Goal: Information Seeking & Learning: Find specific page/section

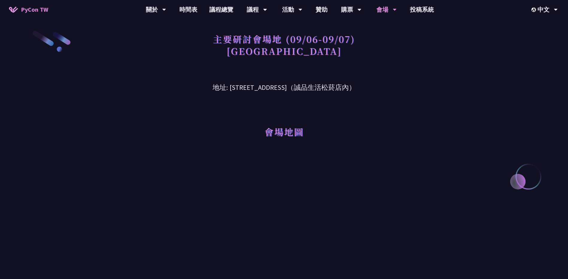
click at [390, 86] on h3 "地址: [STREET_ADDRESS]（誠品生活松菸店內）" at bounding box center [283, 82] width 311 height 19
drag, startPoint x: 224, startPoint y: 88, endPoint x: 335, endPoint y: 88, distance: 111.3
click at [335, 88] on h3 "地址: [STREET_ADDRESS]（誠品生活松菸店內）" at bounding box center [283, 82] width 311 height 19
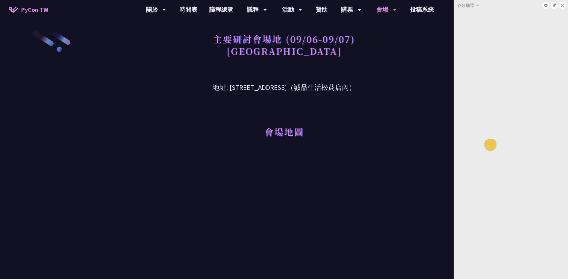
drag, startPoint x: 335, startPoint y: 88, endPoint x: 335, endPoint y: 104, distance: 15.9
click at [336, 103] on div "會場地圖" at bounding box center [283, 123] width 311 height 61
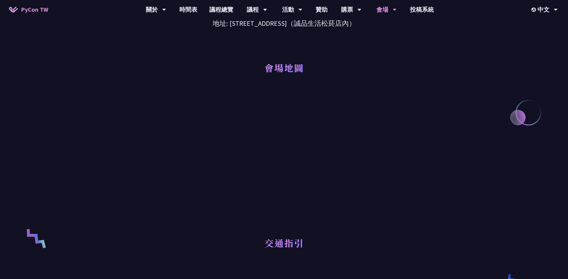
scroll to position [120, 0]
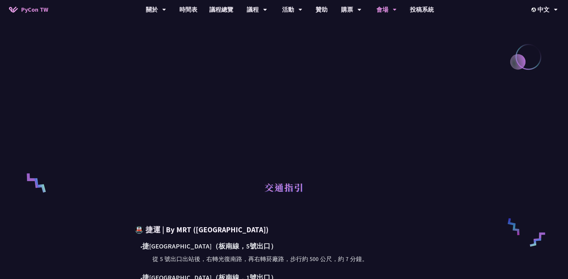
click at [429, 140] on div at bounding box center [283, 101] width 311 height 135
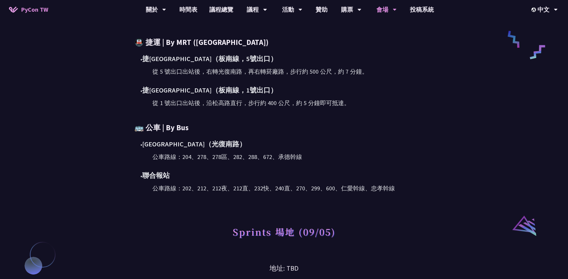
scroll to position [300, 0]
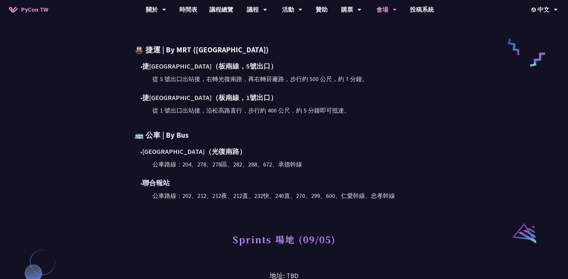
drag, startPoint x: 272, startPoint y: 134, endPoint x: 273, endPoint y: 175, distance: 40.7
click at [273, 175] on div "🚇 捷運 | By MRT ([GEOGRAPHIC_DATA]) • [DEMOGRAPHIC_DATA][GEOGRAPHIC_DATA]（[GEOGRA…" at bounding box center [283, 123] width 299 height 156
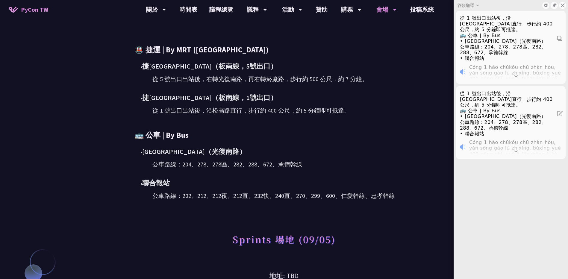
drag, startPoint x: 273, startPoint y: 175, endPoint x: 381, endPoint y: 161, distance: 109.2
click at [381, 161] on div "公車路線：204、278、278區、282、288、672、承德幹線" at bounding box center [292, 164] width 281 height 9
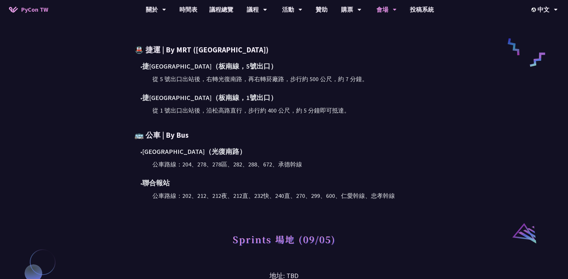
drag, startPoint x: 273, startPoint y: 96, endPoint x: 304, endPoint y: 189, distance: 97.8
click at [304, 189] on div "🚇 捷運 | By MRT ([GEOGRAPHIC_DATA]) • [DEMOGRAPHIC_DATA][GEOGRAPHIC_DATA]（[GEOGRA…" at bounding box center [283, 123] width 299 height 156
click at [223, 163] on div "公車路線：204、278、278區、282、288、672、承德幹線" at bounding box center [292, 164] width 281 height 9
drag, startPoint x: 209, startPoint y: 162, endPoint x: 251, endPoint y: 163, distance: 42.2
click at [251, 163] on div "公車路線：204、278、278區、282、288、672、承德幹線" at bounding box center [292, 164] width 281 height 9
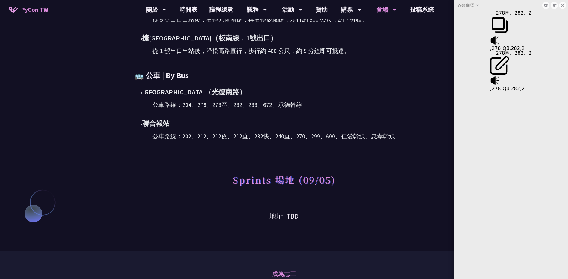
scroll to position [359, 0]
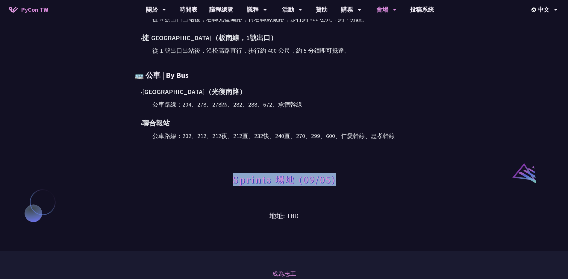
drag, startPoint x: 215, startPoint y: 141, endPoint x: 350, endPoint y: 141, distance: 134.4
click at [350, 141] on div "Sprints 場地 (09/05)" at bounding box center [283, 170] width 311 height 61
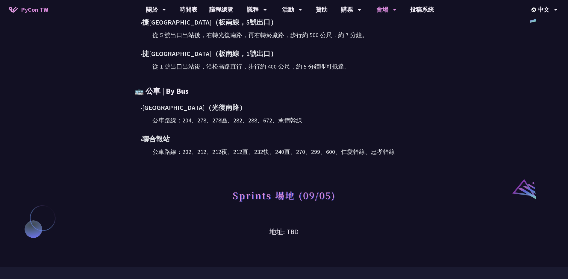
scroll to position [329, 0]
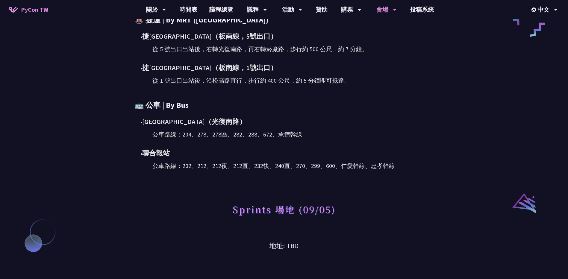
drag, startPoint x: 196, startPoint y: 163, endPoint x: 340, endPoint y: 163, distance: 144.5
click at [340, 163] on div "公車路線：202、212、212夜、212直、232快、240直、270、299、600、仁愛幹線、忠孝幹線" at bounding box center [292, 165] width 281 height 9
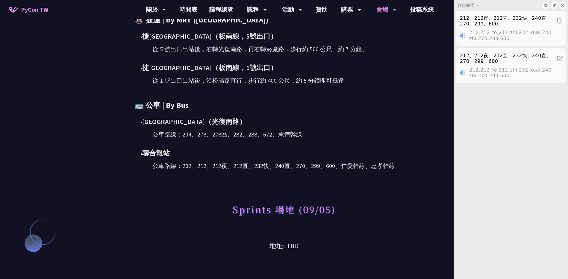
drag, startPoint x: 340, startPoint y: 163, endPoint x: 329, endPoint y: 183, distance: 22.7
click at [329, 183] on div "Sprints 場地 (09/05)" at bounding box center [283, 200] width 311 height 61
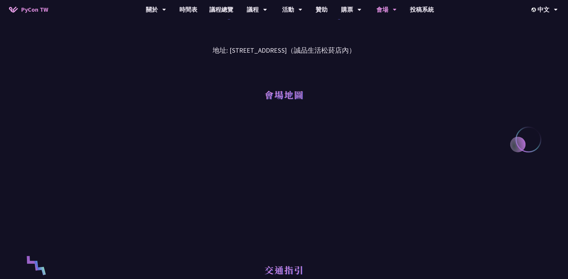
scroll to position [120, 0]
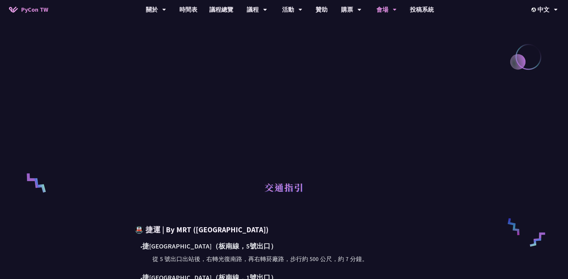
click at [443, 189] on div "主要研討會場地 (09/06-09/07) [GEOGRAPHIC_DATA] 地址: [STREET_ADDRESS]（誠品生活松菸店內） 會場地圖 交通指…" at bounding box center [284, 185] width 568 height 610
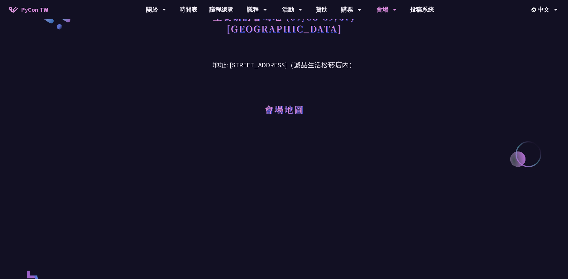
scroll to position [0, 0]
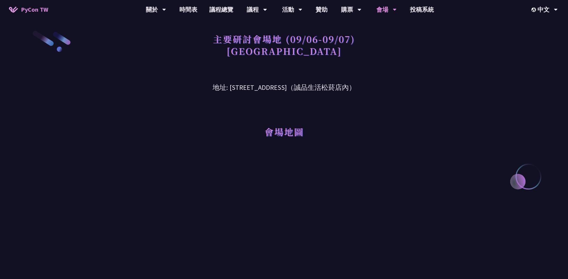
click at [372, 89] on h3 "地址: [STREET_ADDRESS]（誠品生活松菸店內）" at bounding box center [283, 82] width 311 height 19
